Goal: Information Seeking & Learning: Find specific fact

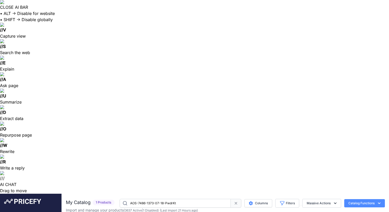
drag, startPoint x: 139, startPoint y: 50, endPoint x: 86, endPoint y: 44, distance: 53.6
copy div "007+ NVC3/VS30 Mercedes Sprinter Van Automatic Electric Sliding Door Power Kit …"
